Goal: Check status: Check status

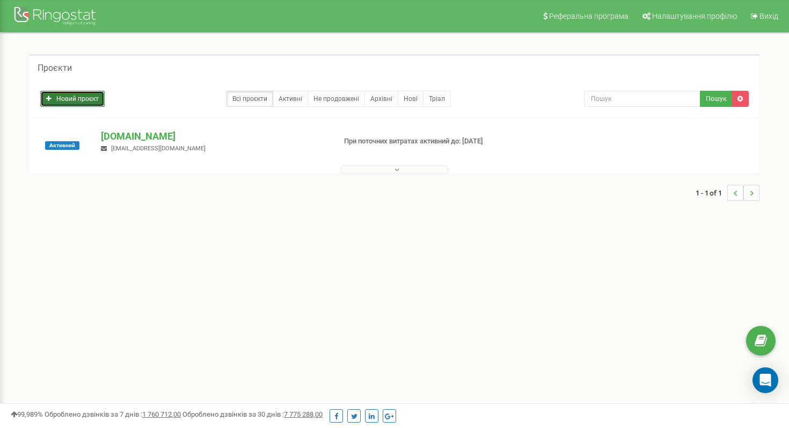
click at [75, 100] on link "Новий проєкт" at bounding box center [72, 99] width 64 height 16
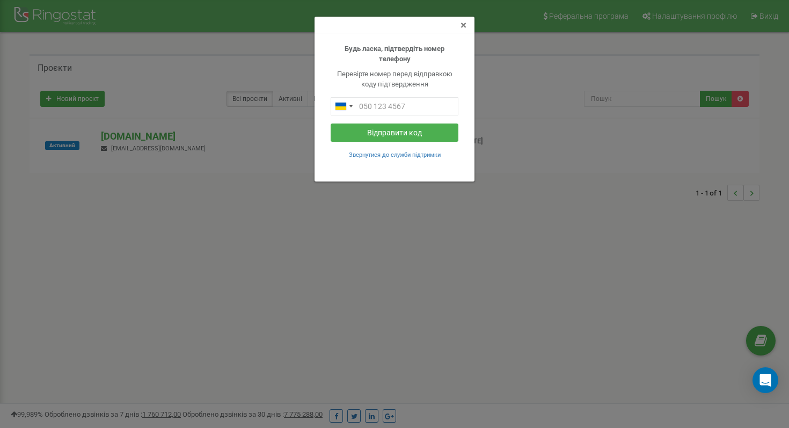
click at [461, 28] on span "×" at bounding box center [464, 25] width 6 height 13
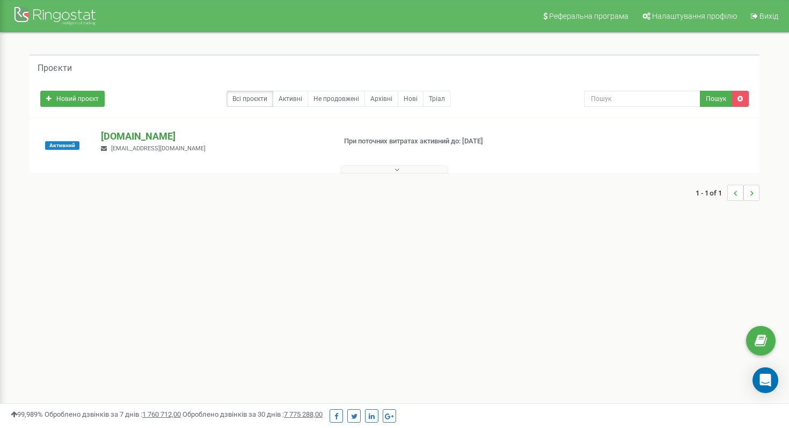
click at [132, 137] on p "[DOMAIN_NAME]" at bounding box center [214, 136] width 226 height 14
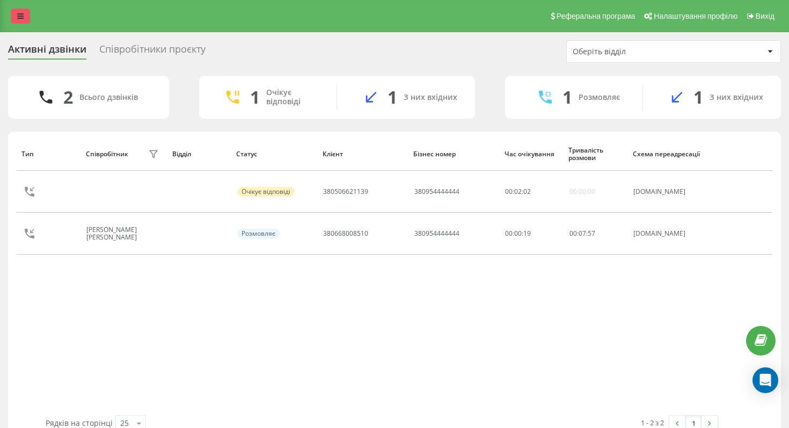
click at [20, 17] on icon at bounding box center [20, 16] width 6 height 8
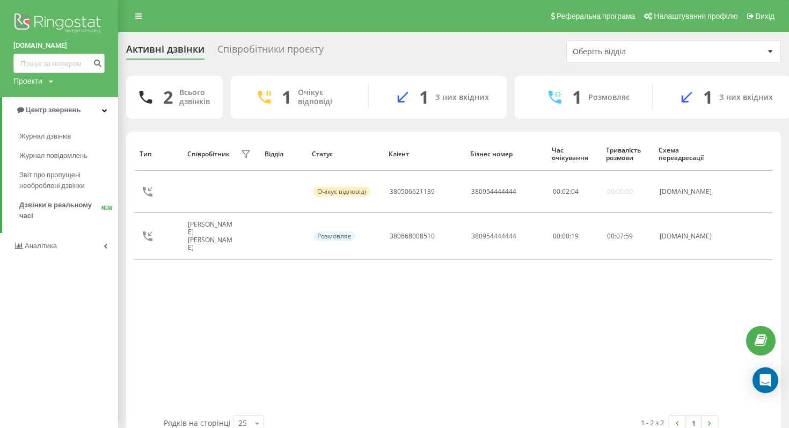
click at [374, 59] on div "Активні дзвінки Співробітники проєкту Оберіть відділ" at bounding box center [453, 51] width 655 height 23
click at [60, 155] on span "Журнал повідомлень" at bounding box center [56, 155] width 74 height 11
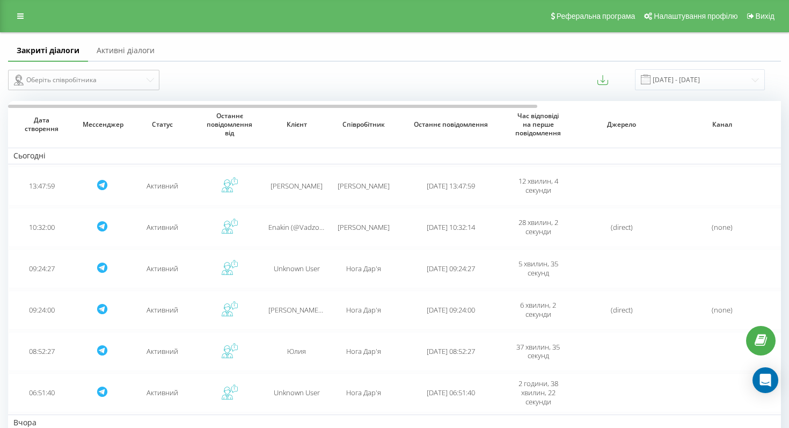
scroll to position [75, 0]
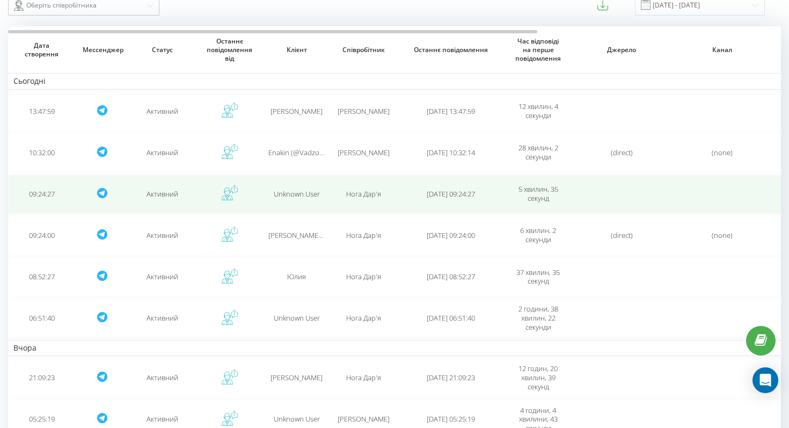
click at [153, 200] on td "Активний" at bounding box center [162, 194] width 67 height 39
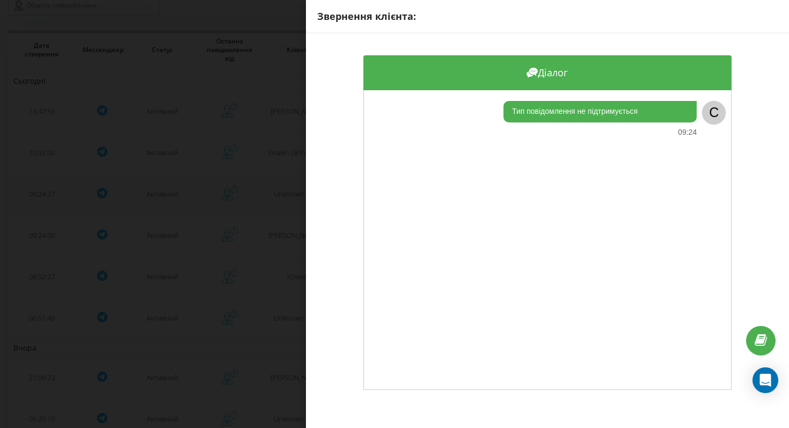
click at [153, 200] on div "Звернення клієнта: Діалог Тип повідомлення не підтримується 09:24 C" at bounding box center [394, 214] width 789 height 428
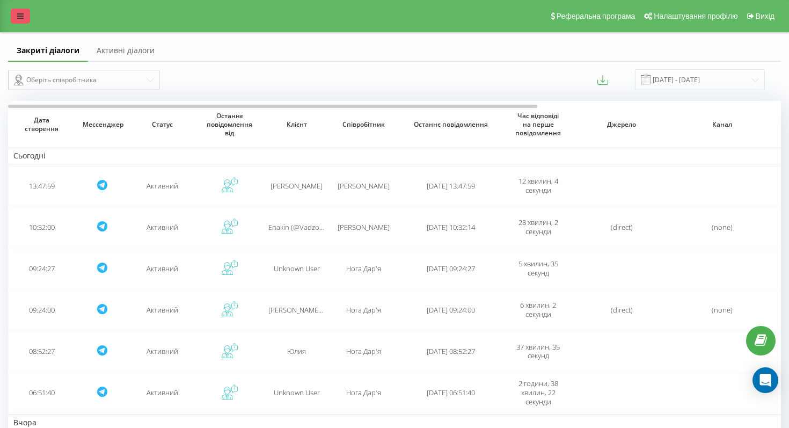
click at [25, 17] on link at bounding box center [20, 16] width 19 height 15
click at [23, 19] on icon at bounding box center [20, 16] width 6 height 8
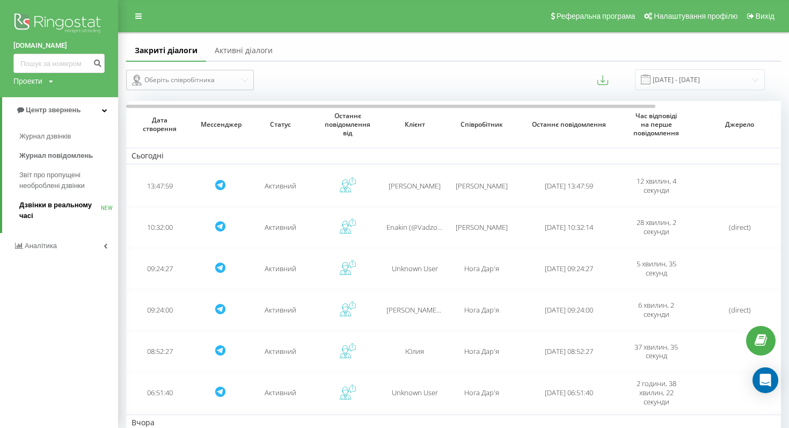
click at [74, 207] on span "Дзвінки в реальному часі" at bounding box center [60, 210] width 82 height 21
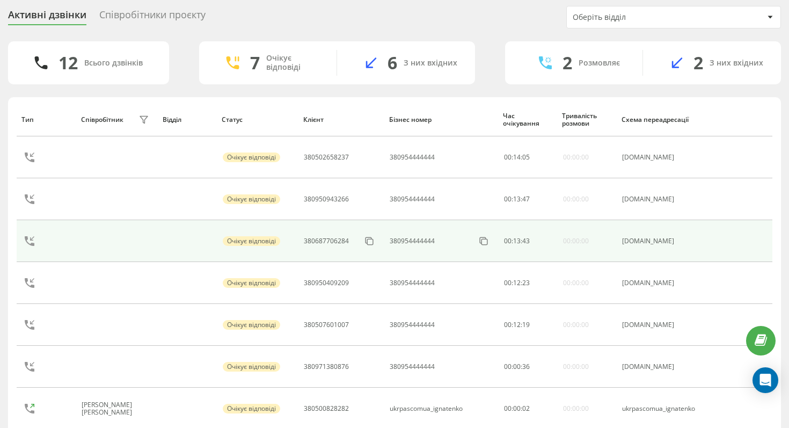
scroll to position [160, 0]
